Goal: Task Accomplishment & Management: Use online tool/utility

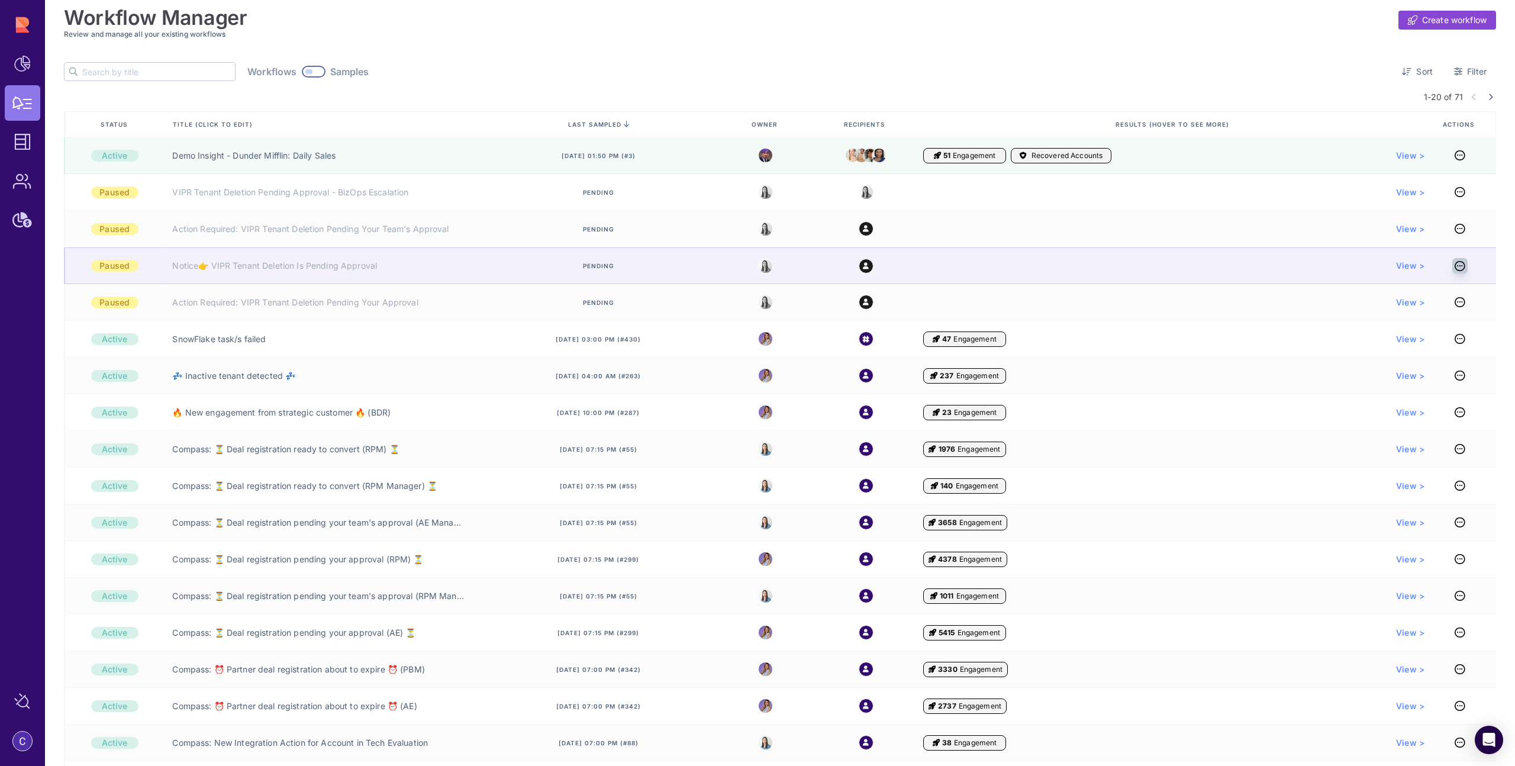
click at [1454, 266] on icon at bounding box center [1459, 266] width 11 height 1
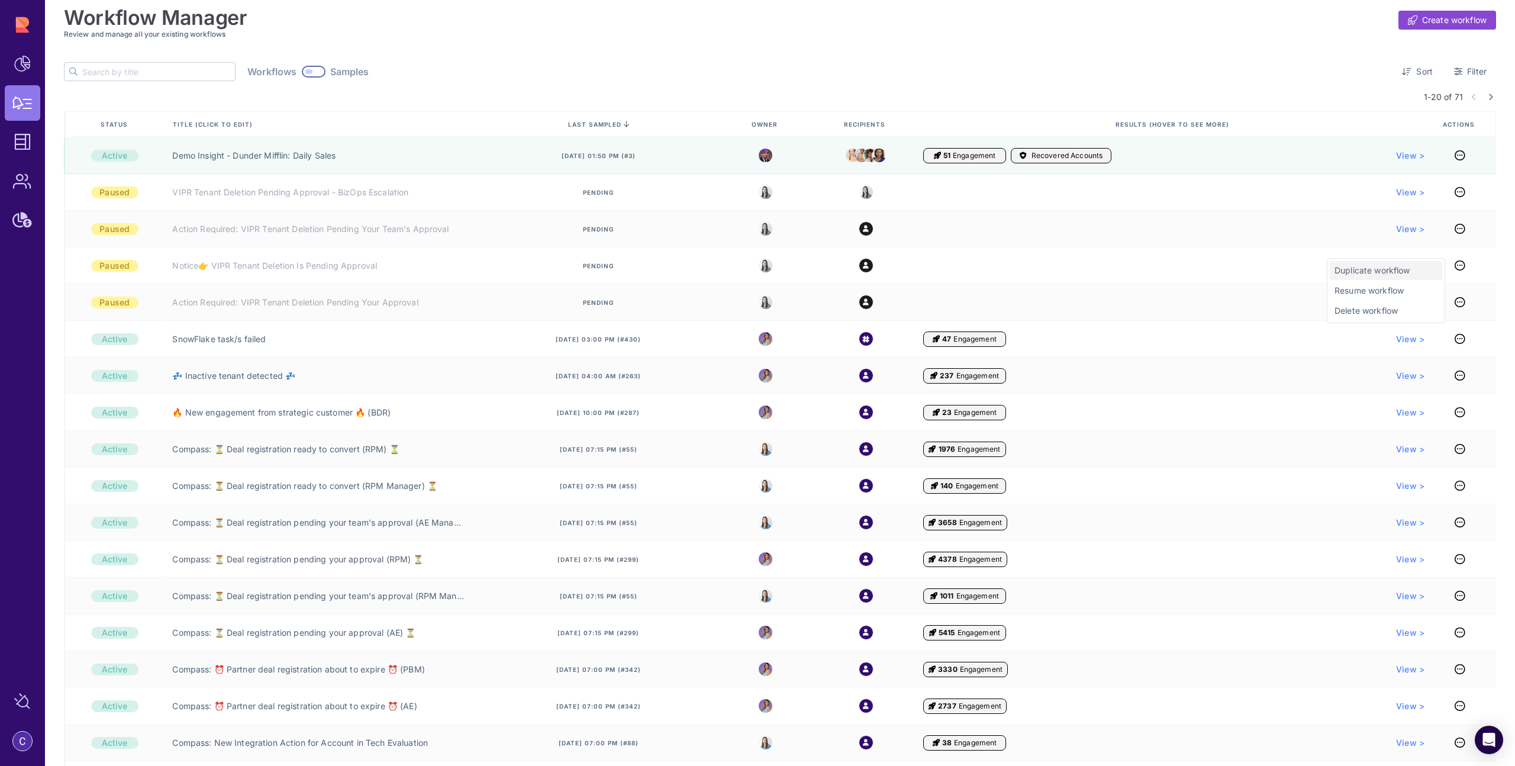
click at [1377, 270] on span "Duplicate workflow" at bounding box center [1385, 270] width 103 height 12
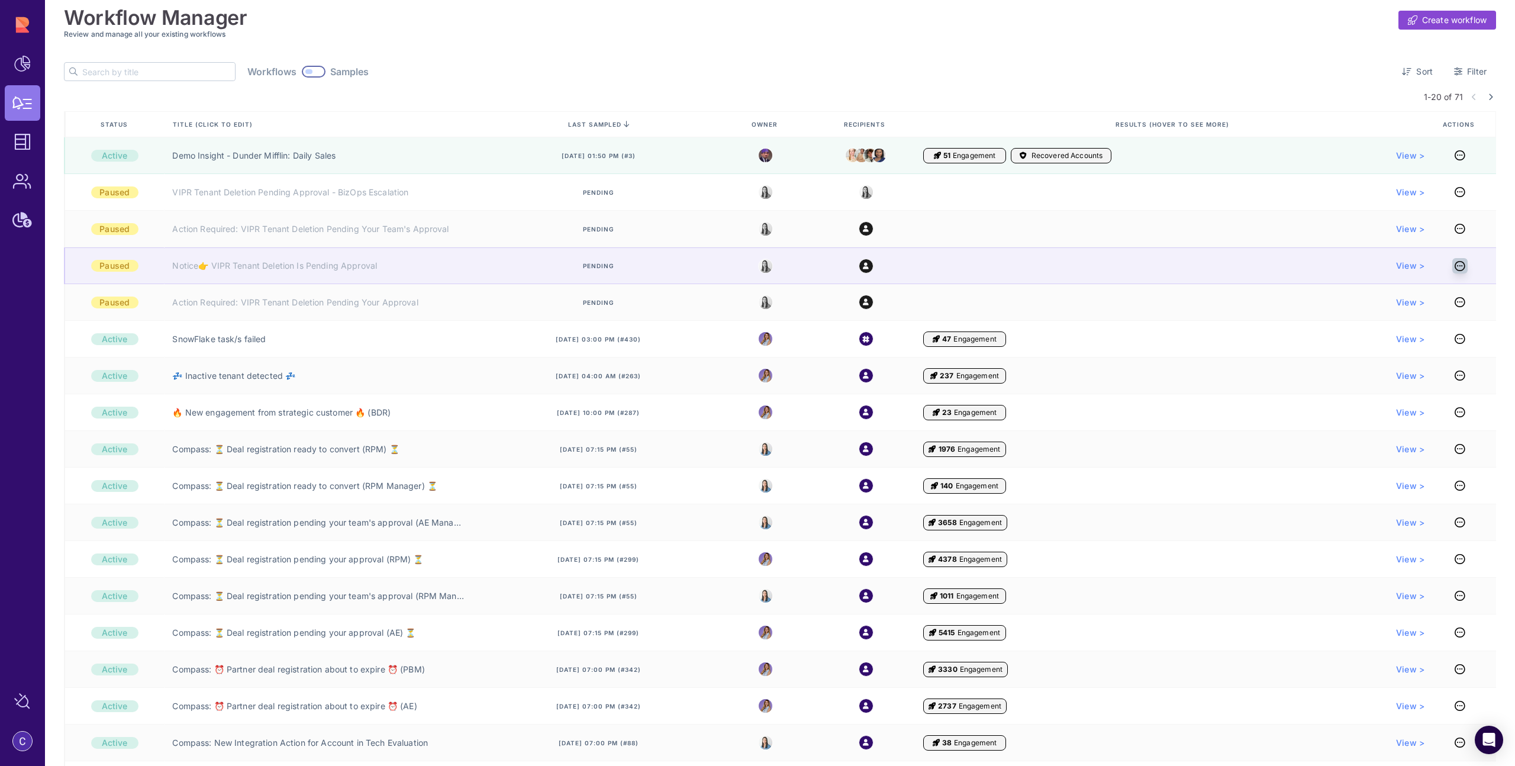
click at [1455, 266] on icon at bounding box center [1459, 266] width 11 height 1
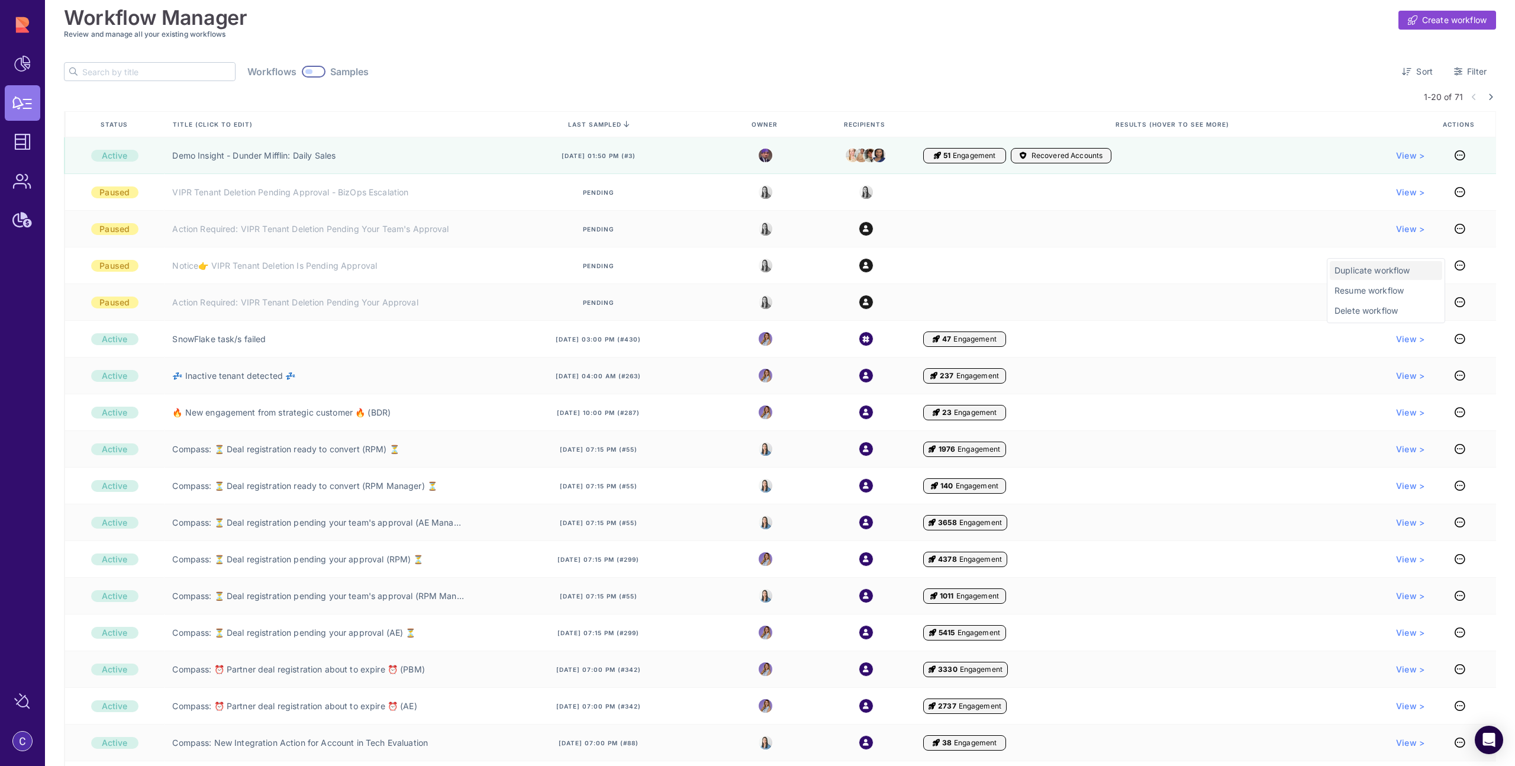
click at [1369, 273] on span "Duplicate workflow" at bounding box center [1385, 270] width 103 height 12
click at [1341, 267] on span "Duplicate workflow" at bounding box center [1385, 270] width 103 height 12
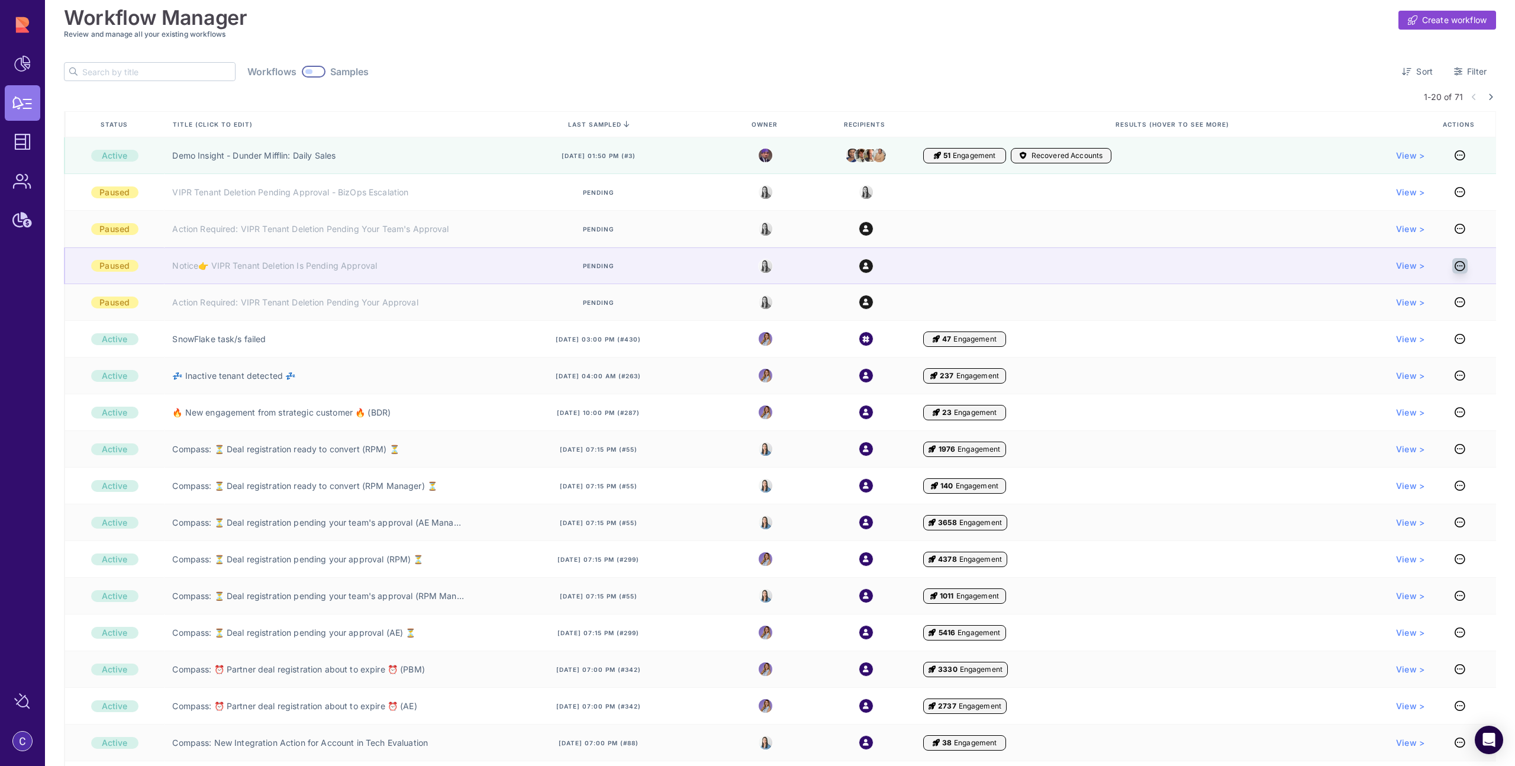
click at [1456, 266] on icon at bounding box center [1459, 266] width 11 height 1
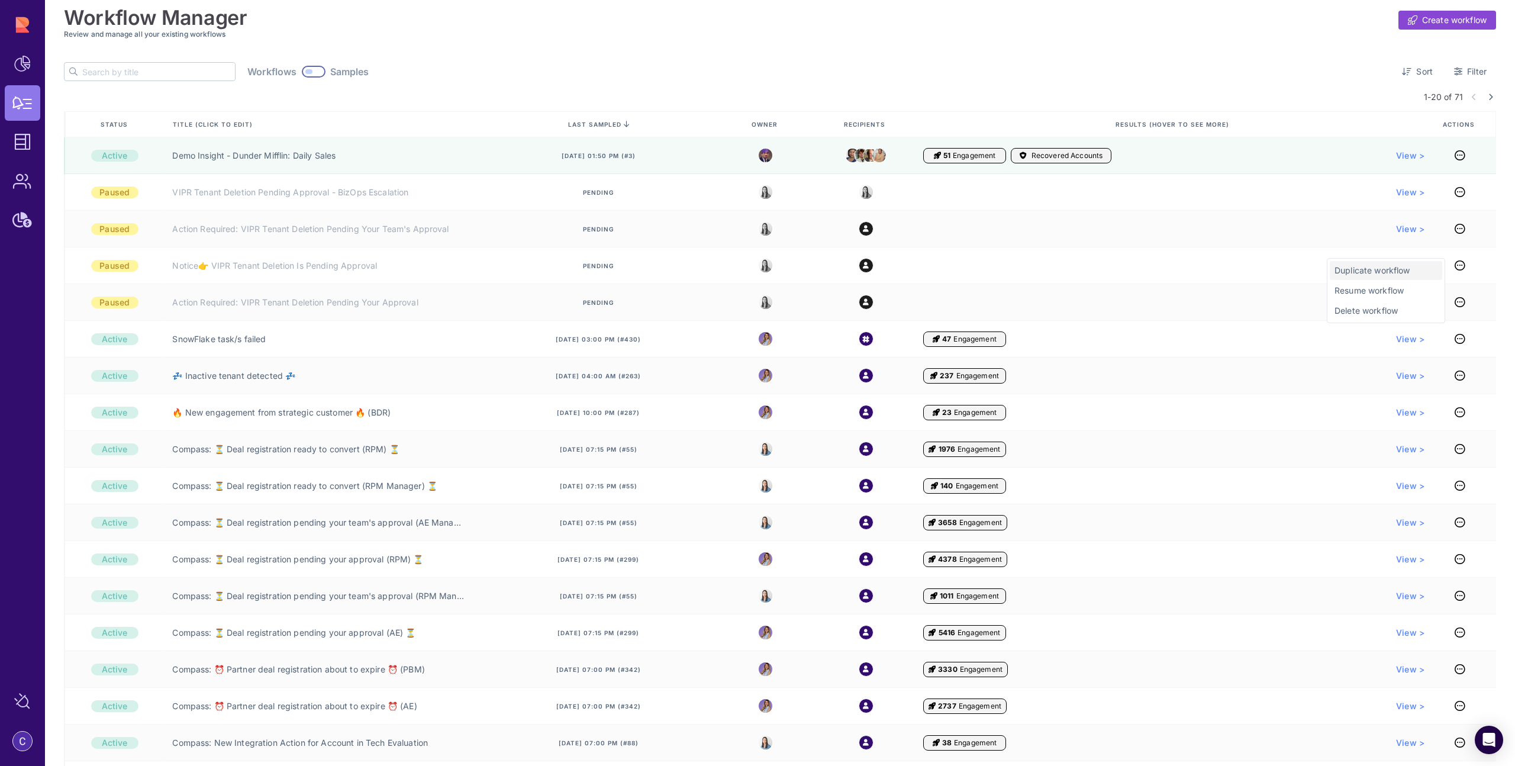
click at [1381, 275] on span "Duplicate workflow" at bounding box center [1385, 270] width 103 height 12
